Goal: Transaction & Acquisition: Purchase product/service

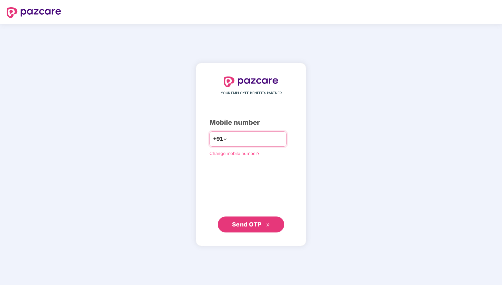
click at [244, 140] on input "number" at bounding box center [255, 139] width 55 height 11
type input "**********"
click at [256, 226] on span "Send OTP" at bounding box center [247, 224] width 30 height 7
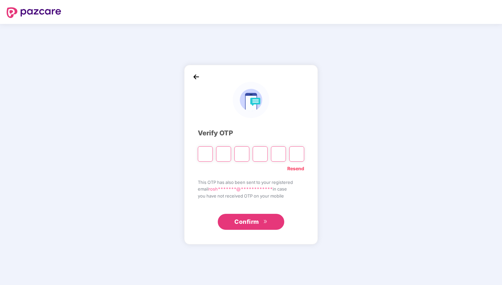
paste input "*"
type input "*"
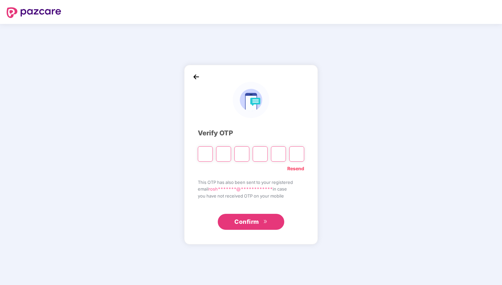
type input "*"
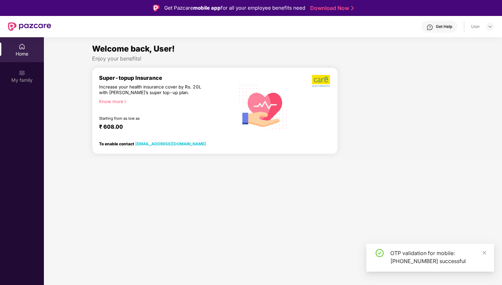
click at [263, 218] on section "Welcome back, User! Enjoy your benefits! Super-topup Insurance Increase your he…" at bounding box center [273, 179] width 458 height 285
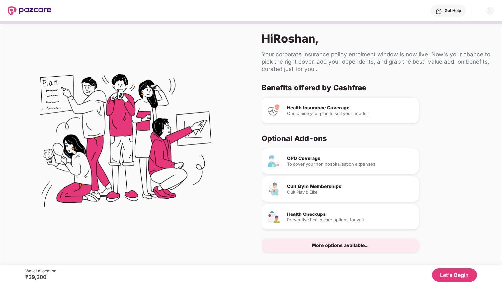
scroll to position [9, 0]
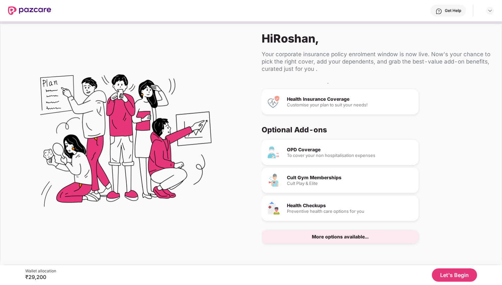
click at [352, 237] on div "More options available..." at bounding box center [340, 236] width 57 height 5
click at [446, 272] on button "Let's Begin" at bounding box center [454, 274] width 45 height 13
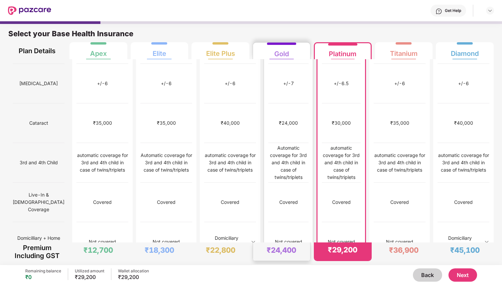
scroll to position [313, 0]
click at [251, 238] on img at bounding box center [253, 240] width 5 height 5
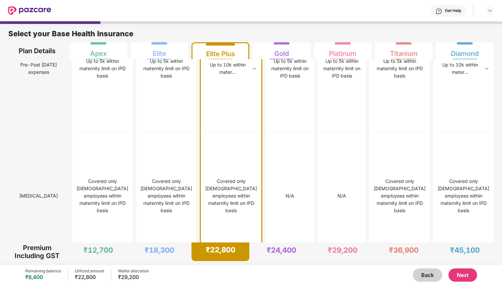
scroll to position [1844, 0]
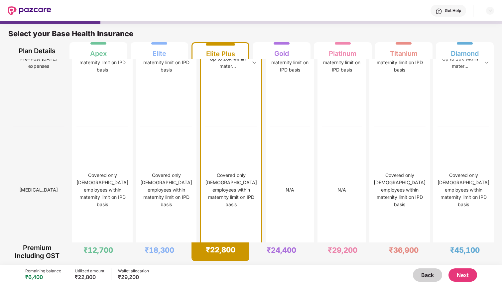
click at [252, 65] on img at bounding box center [254, 62] width 5 height 5
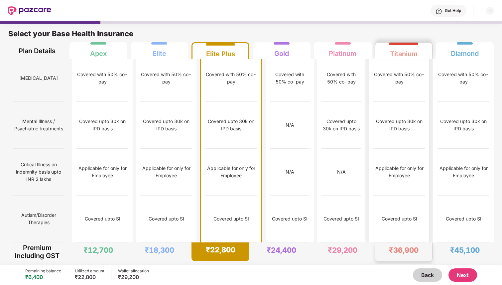
scroll to position [3, 0]
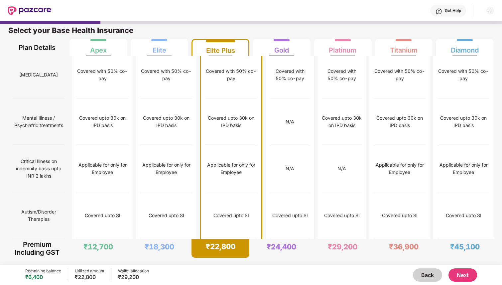
click at [457, 277] on button "Next" at bounding box center [463, 274] width 29 height 13
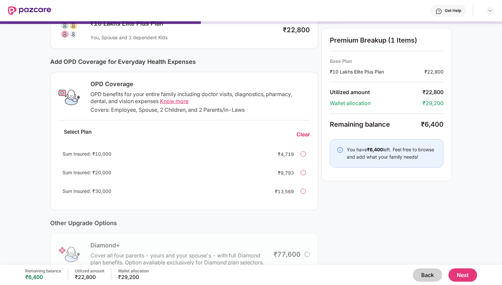
scroll to position [64, 0]
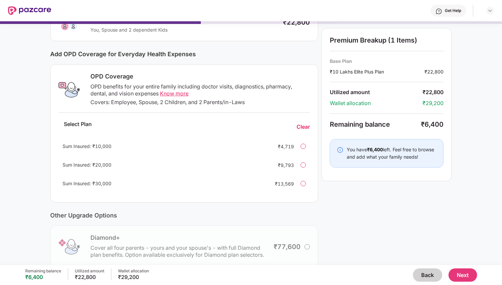
click at [168, 94] on span "Know more" at bounding box center [174, 93] width 29 height 7
click at [298, 152] on div "Sum Insured: ₹10,000 ₹4,719" at bounding box center [184, 146] width 251 height 16
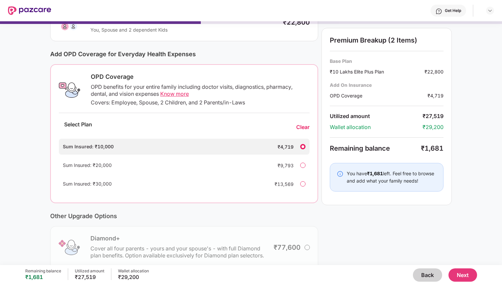
click at [299, 152] on div "Sum Insured: ₹10,000 ₹4,719" at bounding box center [184, 147] width 251 height 16
click at [304, 127] on div "Clear" at bounding box center [302, 127] width 13 height 7
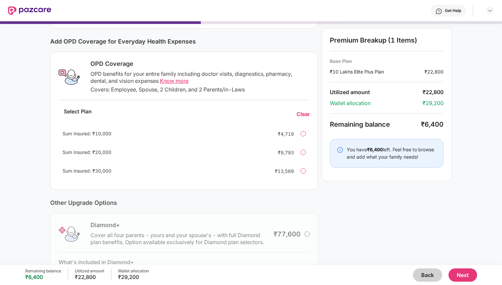
scroll to position [77, 0]
click at [470, 277] on button "Next" at bounding box center [463, 274] width 29 height 13
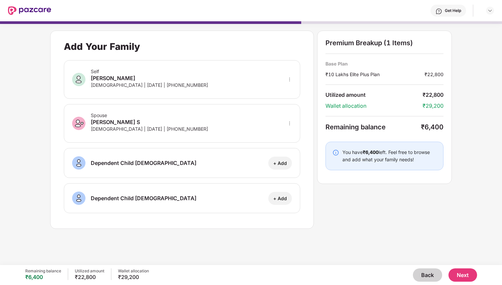
click at [428, 276] on button "Back" at bounding box center [427, 274] width 29 height 13
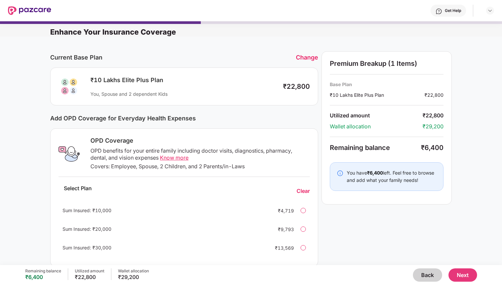
click at [428, 276] on button "Back" at bounding box center [427, 274] width 29 height 13
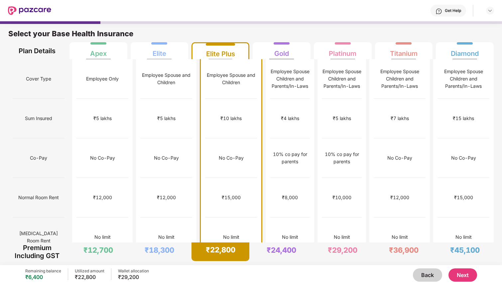
click at [36, 152] on span "Co-Pay" at bounding box center [38, 158] width 17 height 13
copy span "Co-Pay"
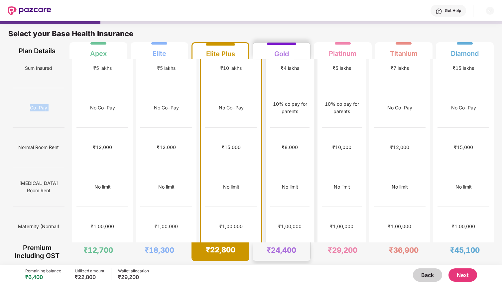
scroll to position [0, 0]
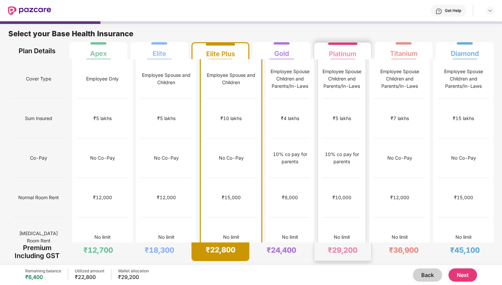
click at [328, 99] on div "₹5 lakhs" at bounding box center [341, 119] width 39 height 40
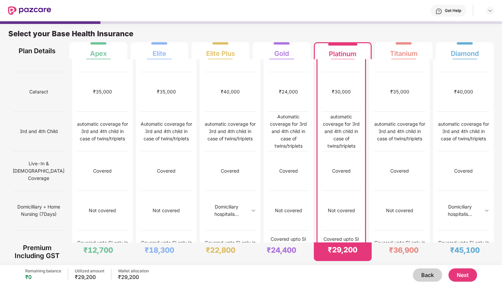
scroll to position [623, 0]
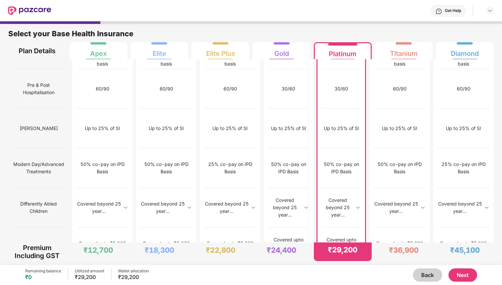
click at [461, 275] on button "Next" at bounding box center [463, 274] width 29 height 13
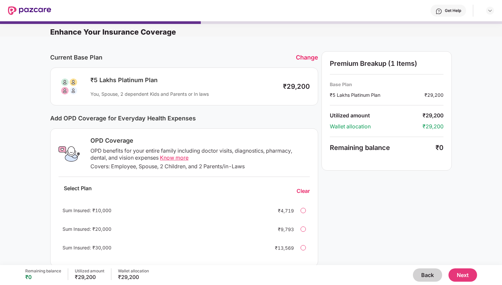
click at [301, 208] on div "Sum Insured: ₹10,000 ₹4,719" at bounding box center [184, 211] width 251 height 16
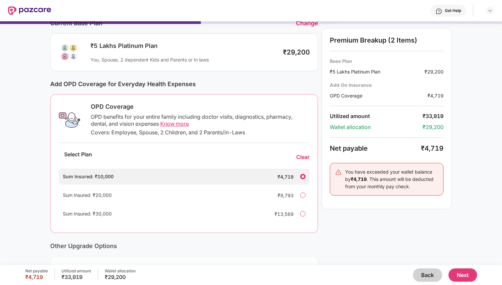
scroll to position [34, 0]
click at [305, 158] on div "Clear" at bounding box center [302, 157] width 13 height 7
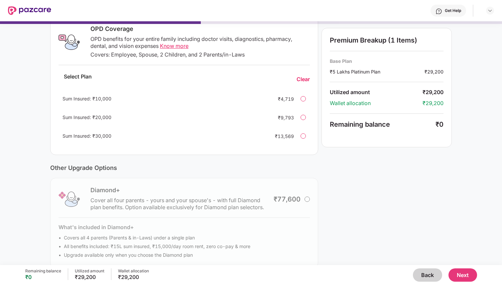
scroll to position [123, 0]
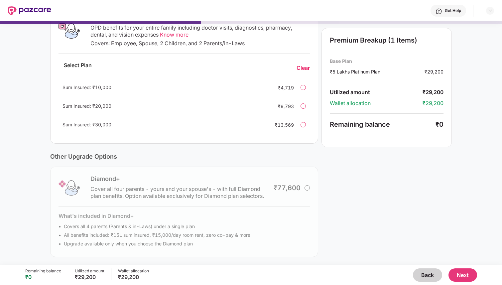
click at [459, 274] on button "Next" at bounding box center [463, 274] width 29 height 13
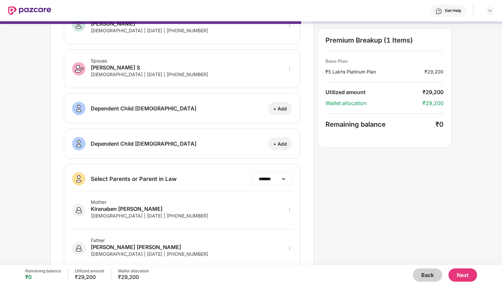
scroll to position [69, 0]
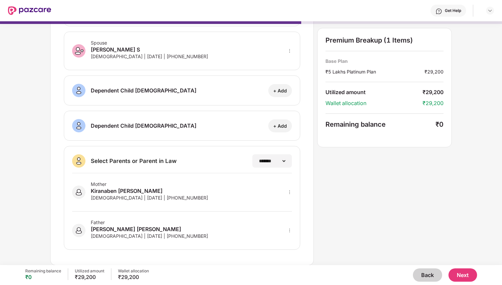
click at [249, 185] on div "Mother [PERSON_NAME] [DEMOGRAPHIC_DATA] | [DATE] | [PHONE_NUMBER]" at bounding box center [182, 192] width 220 height 38
click at [82, 193] on img at bounding box center [78, 192] width 13 height 13
click at [289, 190] on icon "more" at bounding box center [289, 192] width 5 height 5
click at [282, 204] on img at bounding box center [280, 201] width 5 height 5
select select "******"
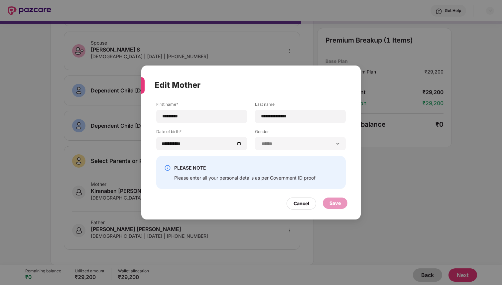
click at [273, 139] on div "****** **** ******" at bounding box center [300, 143] width 91 height 13
click at [302, 206] on div "Cancel" at bounding box center [302, 203] width 16 height 7
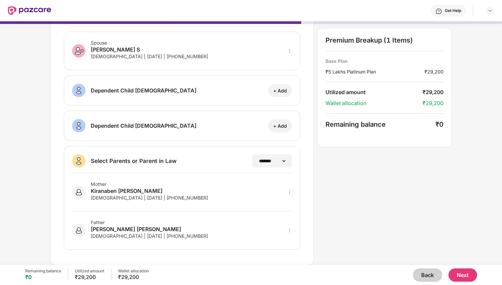
click at [291, 231] on icon "more" at bounding box center [289, 230] width 5 height 5
click at [279, 240] on img at bounding box center [280, 239] width 5 height 5
select select "****"
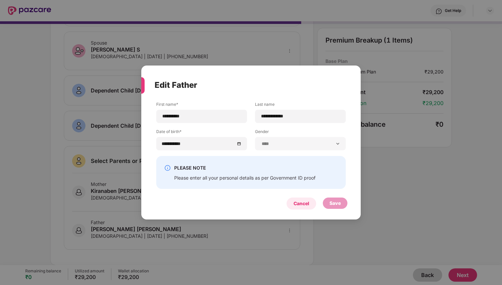
click at [302, 206] on div "Cancel" at bounding box center [302, 203] width 16 height 7
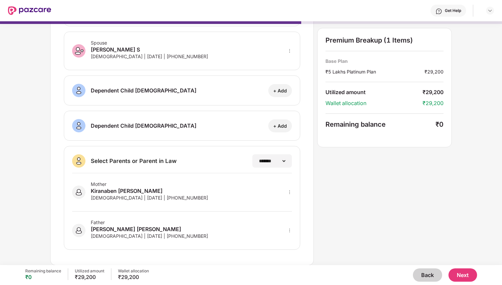
click at [468, 272] on button "Next" at bounding box center [463, 274] width 29 height 13
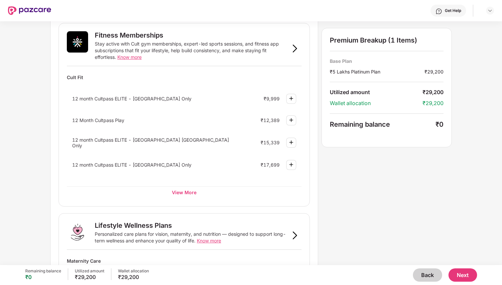
scroll to position [244, 0]
click at [292, 93] on div at bounding box center [291, 98] width 10 height 10
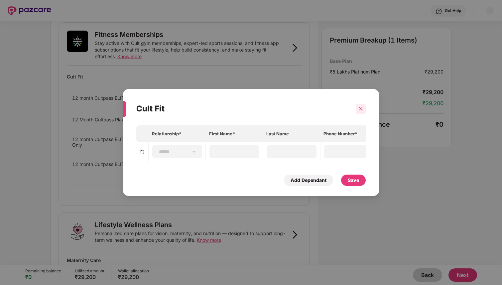
click at [359, 110] on icon "close" at bounding box center [361, 108] width 5 height 5
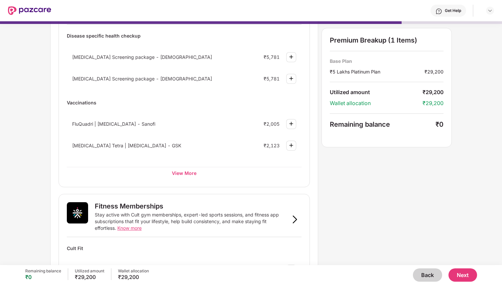
scroll to position [0, 0]
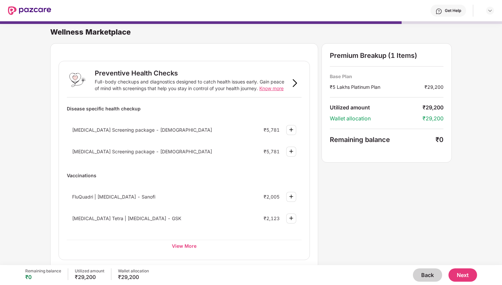
click at [468, 275] on button "Next" at bounding box center [463, 274] width 29 height 13
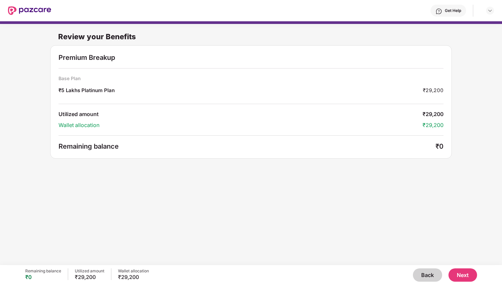
click at [459, 275] on button "Next" at bounding box center [463, 274] width 29 height 13
